Goal: Use online tool/utility

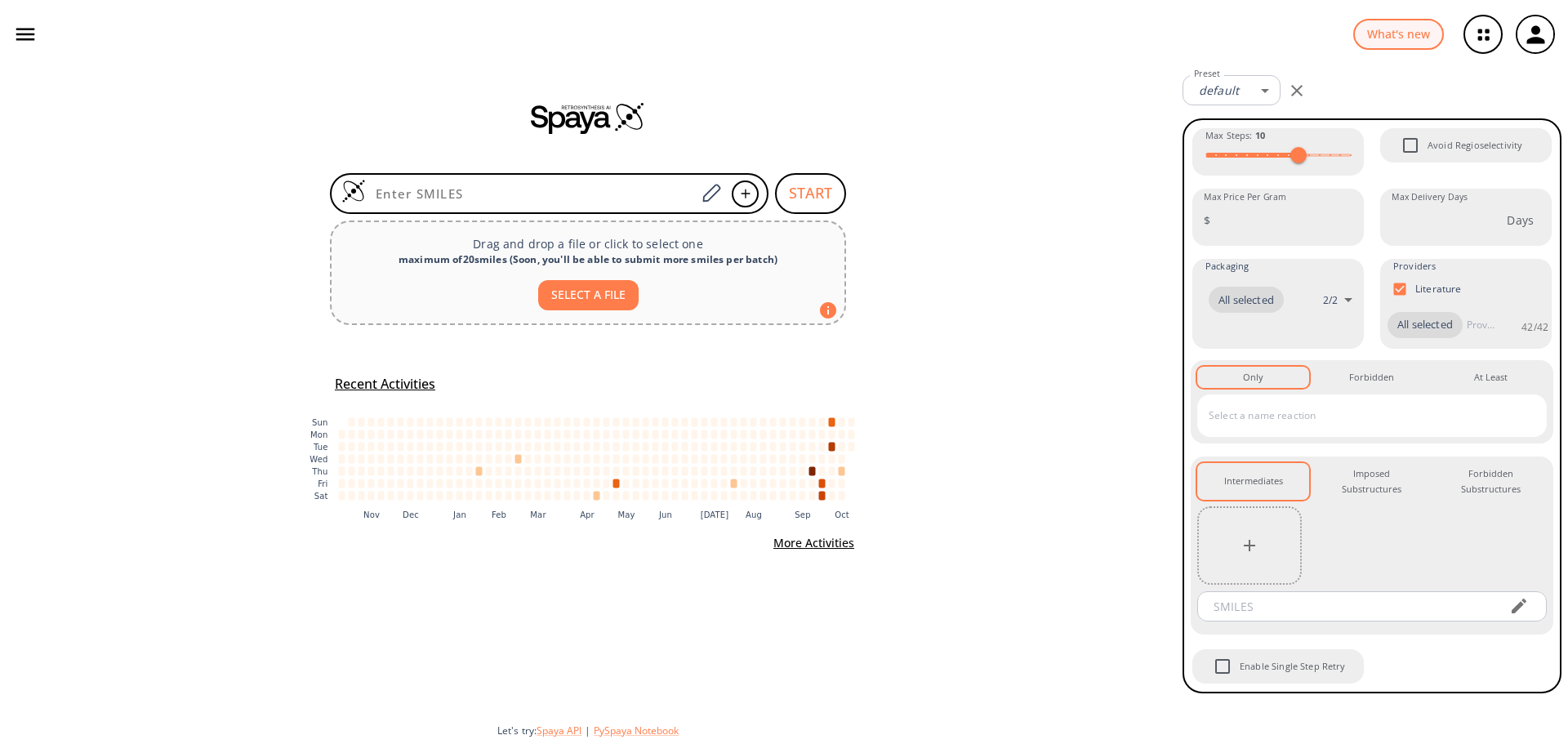
click at [34, 27] on icon "button" at bounding box center [25, 34] width 25 height 25
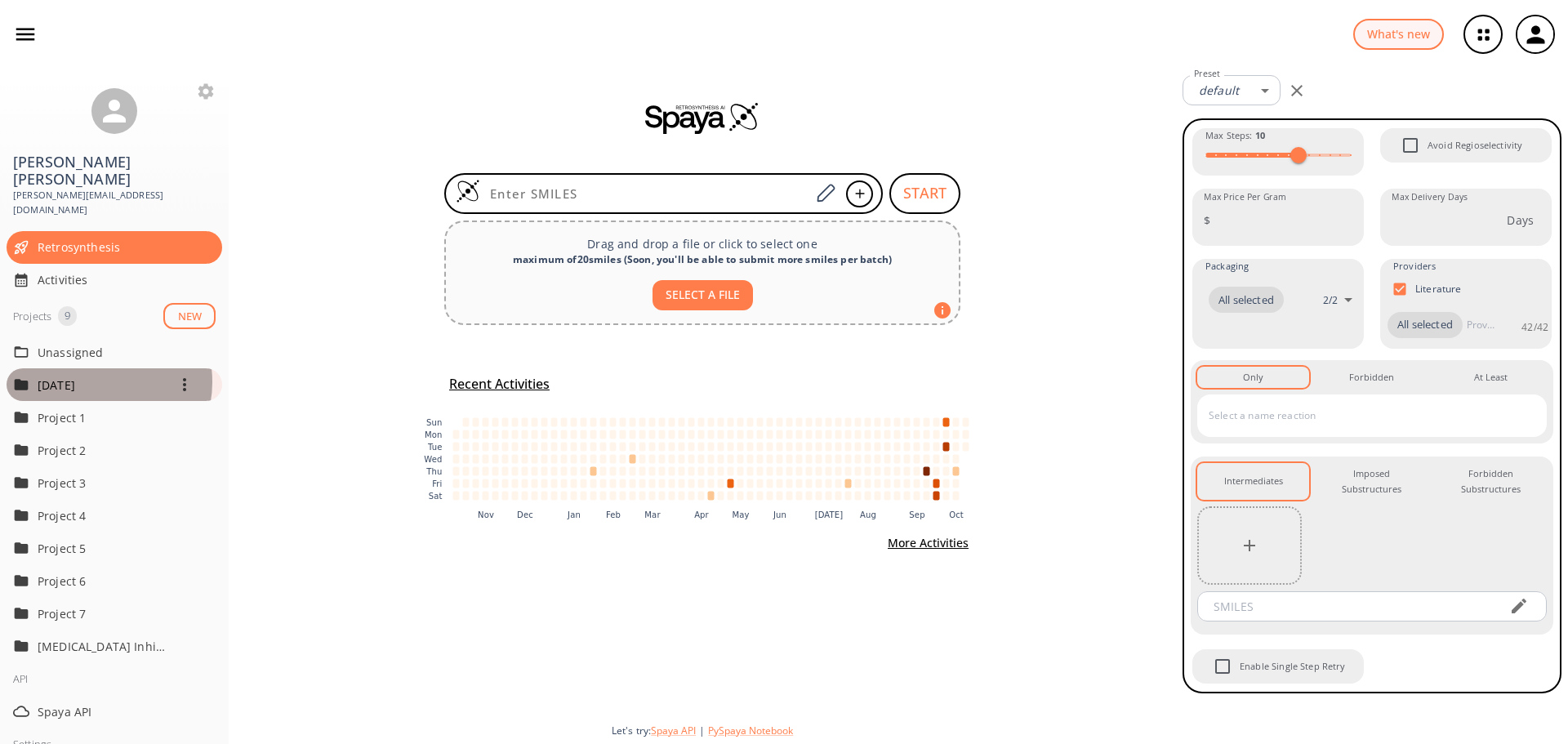
click at [100, 377] on p "[DATE]" at bounding box center [103, 385] width 130 height 17
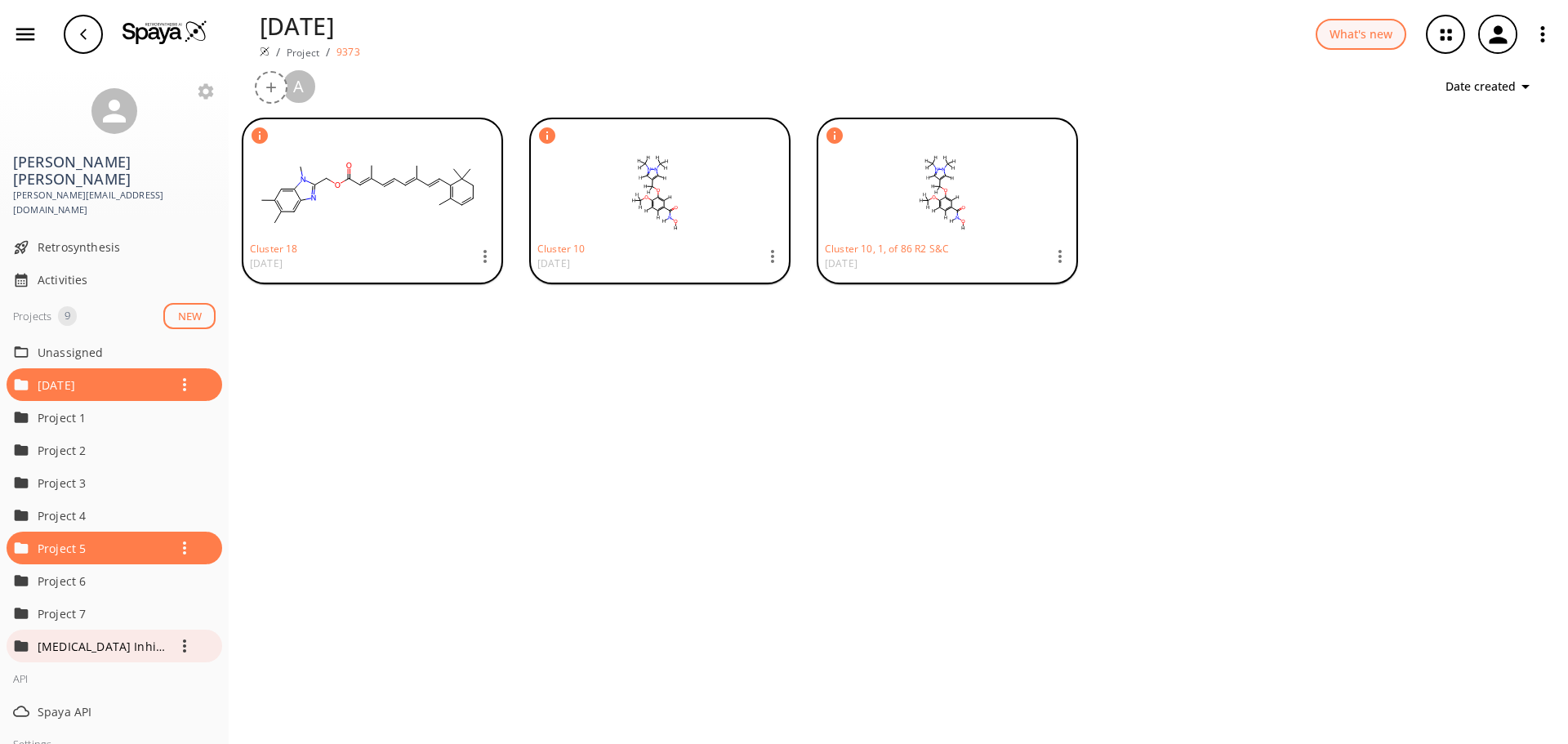
click at [94, 638] on p "[MEDICAL_DATA] Inhibitors" at bounding box center [103, 646] width 130 height 17
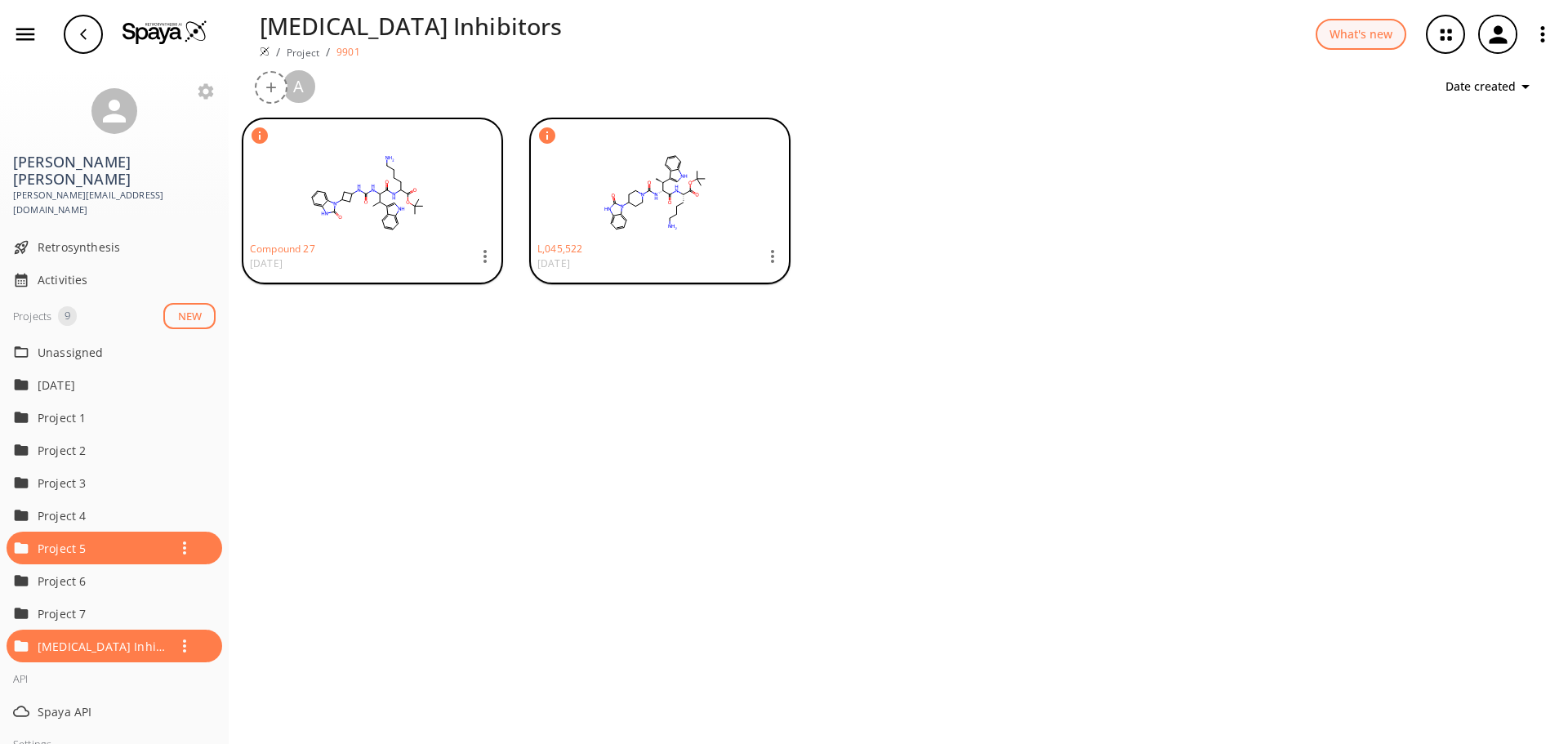
click at [370, 210] on rect at bounding box center [367, 192] width 235 height 82
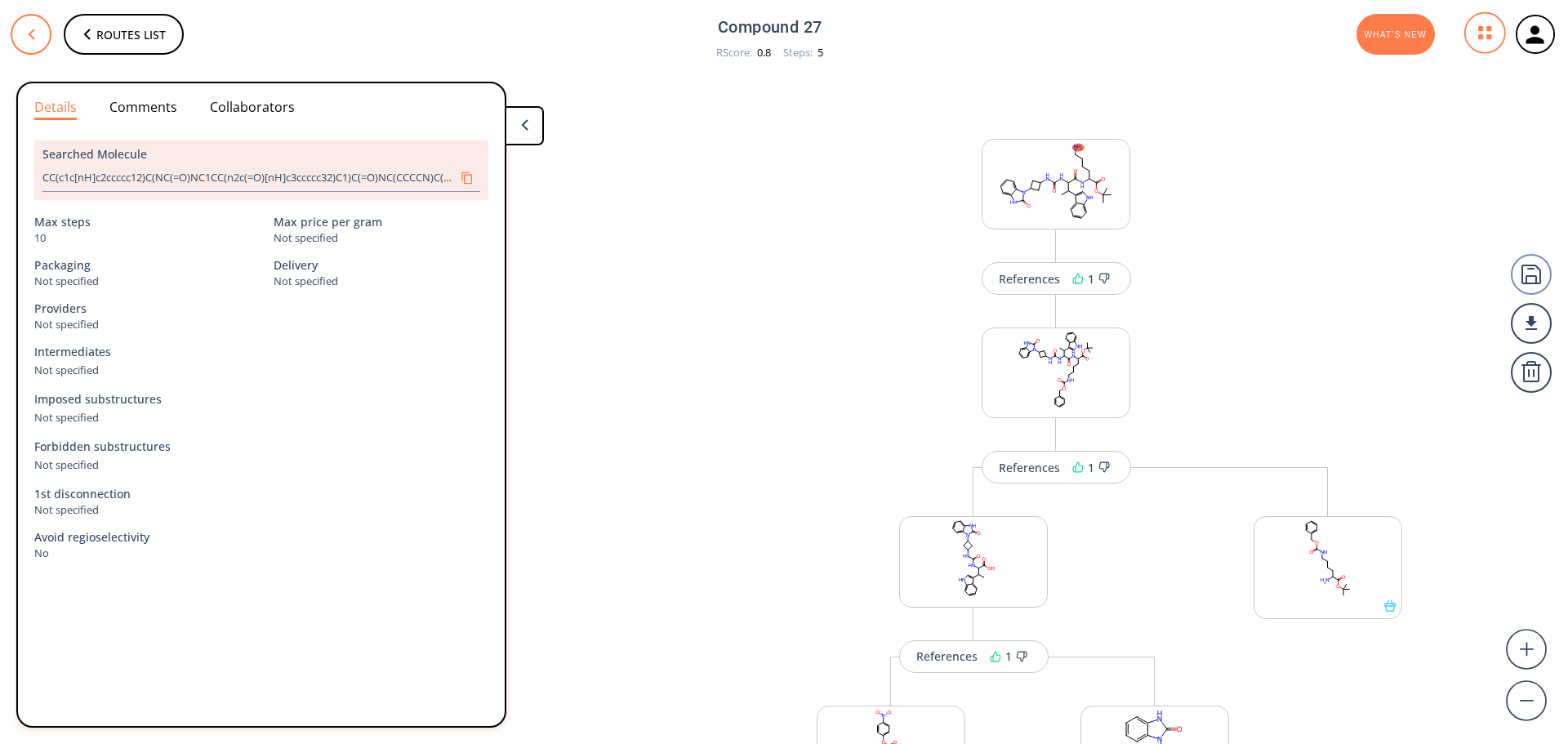
click at [26, 39] on button at bounding box center [31, 34] width 41 height 41
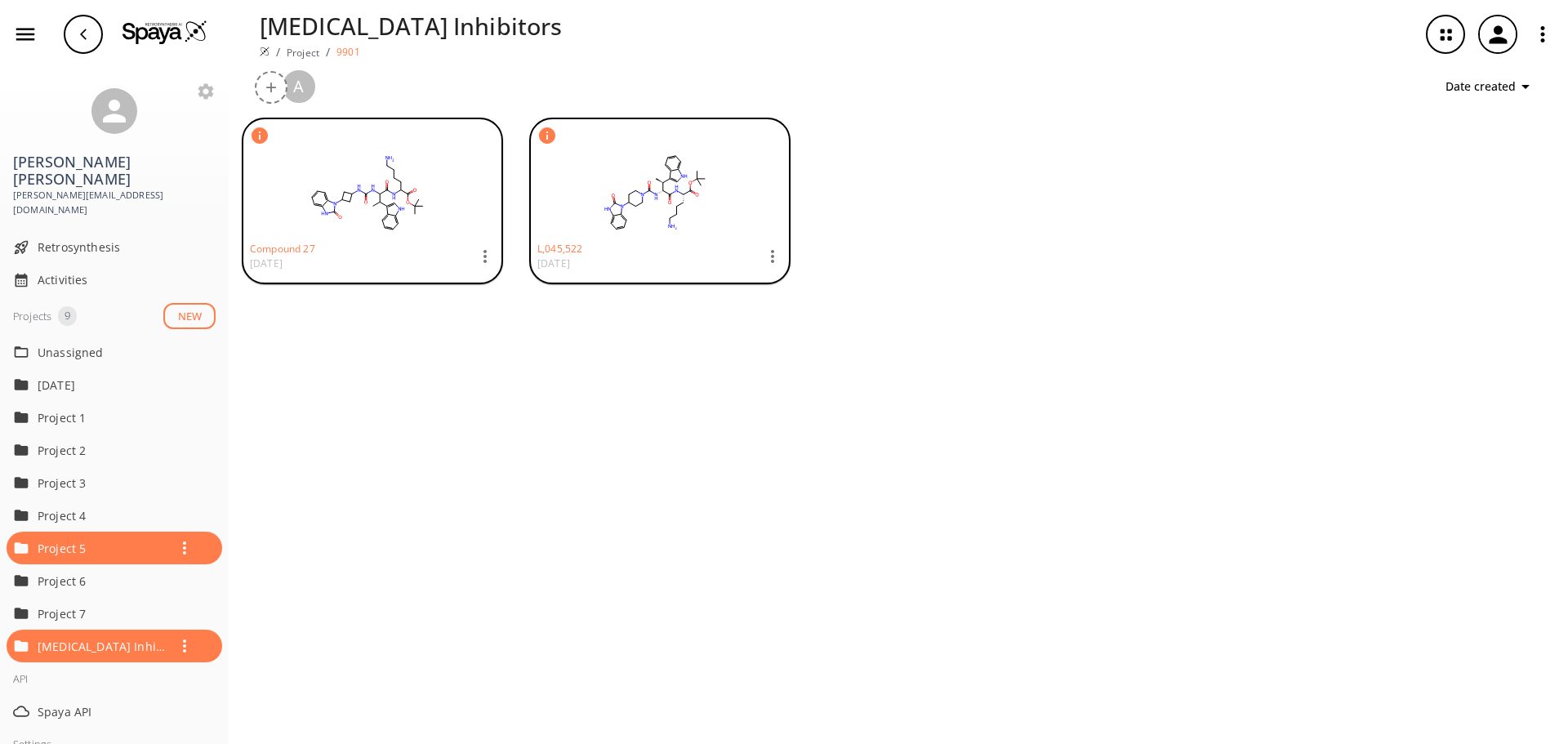
click at [594, 233] on div at bounding box center [655, 192] width 235 height 82
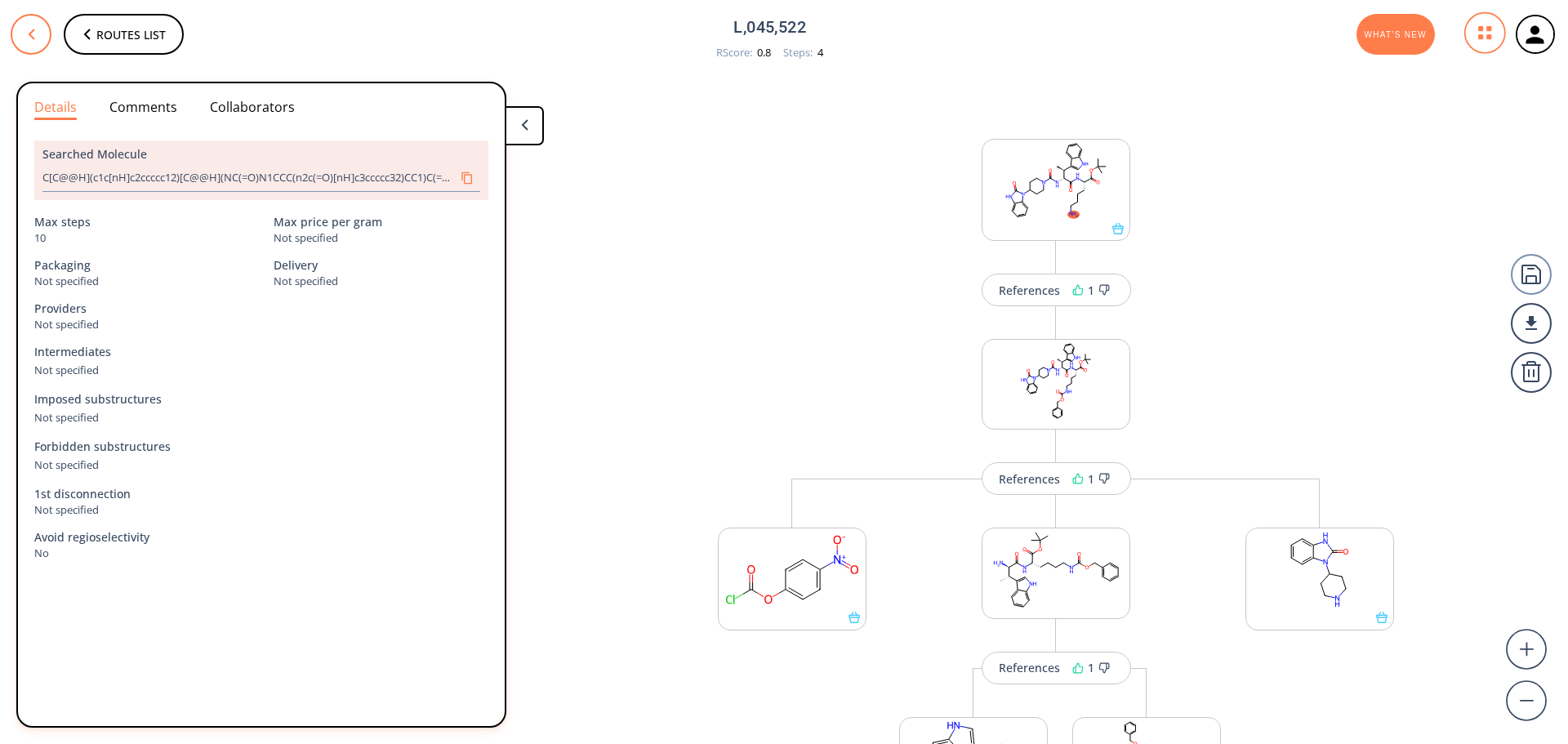
click at [36, 34] on button at bounding box center [31, 34] width 41 height 41
